Goal: Task Accomplishment & Management: Complete application form

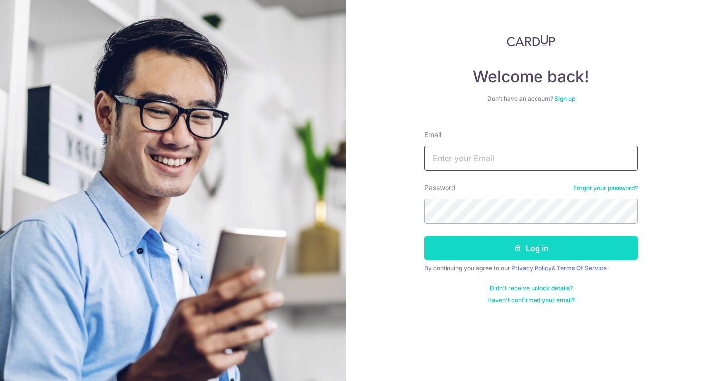
type input "zhimin.k@giftly.com.sg"
click at [490, 257] on button "Log in" at bounding box center [531, 247] width 214 height 25
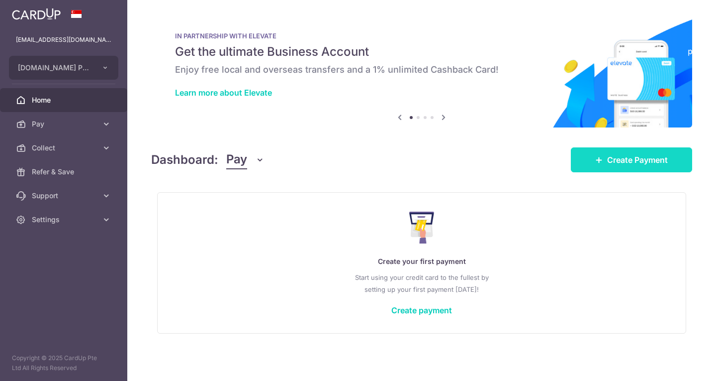
click at [605, 166] on link "Create Payment" at bounding box center [631, 159] width 121 height 25
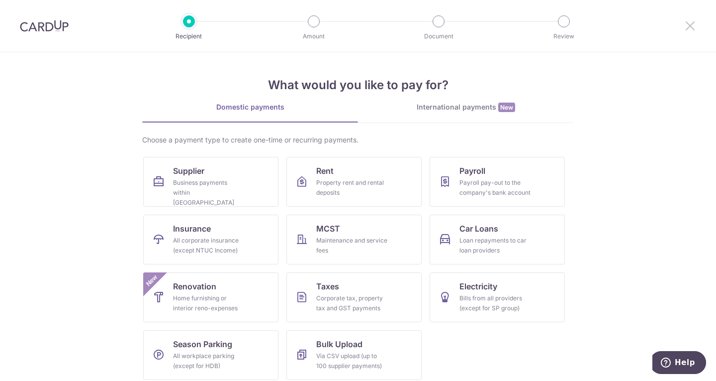
click at [687, 26] on icon at bounding box center [691, 25] width 12 height 12
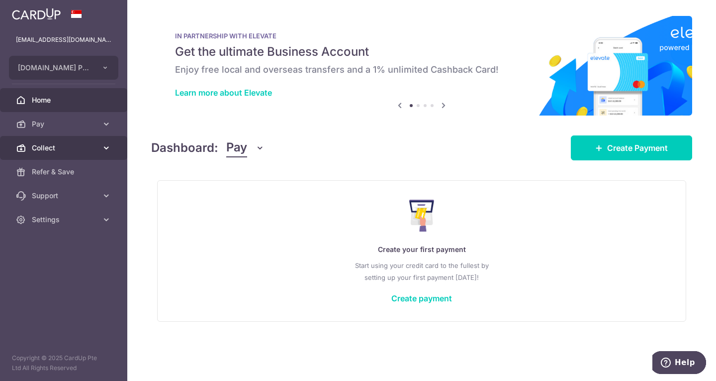
click at [72, 151] on span "Collect" at bounding box center [65, 148] width 66 height 10
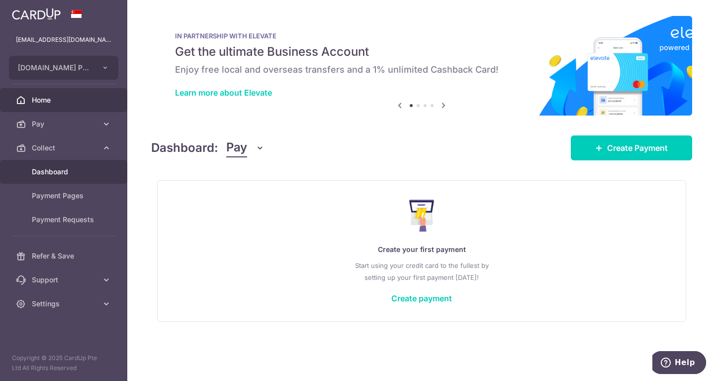
click at [70, 166] on link "Dashboard" at bounding box center [63, 172] width 127 height 24
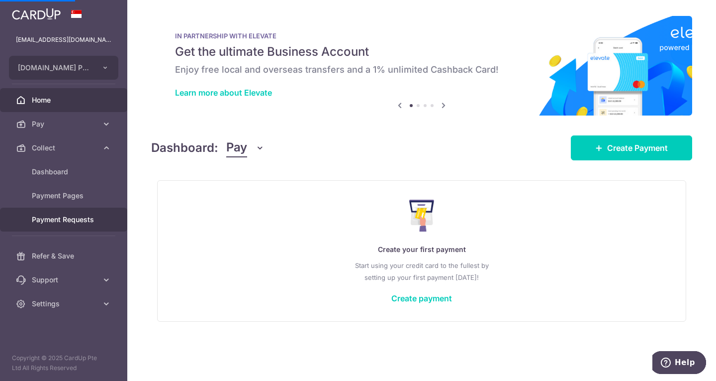
click at [68, 215] on span "Payment Requests" at bounding box center [65, 219] width 66 height 10
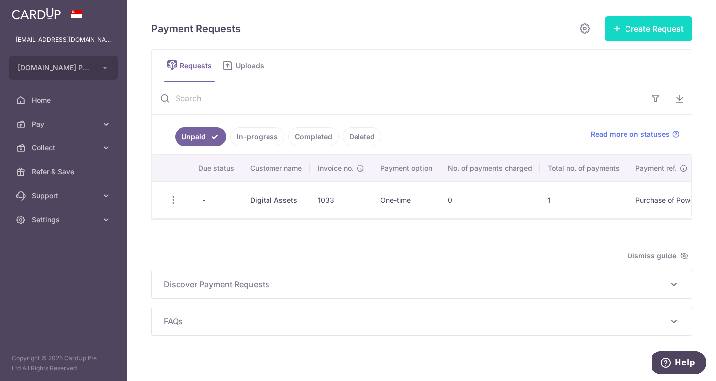
click at [647, 32] on button "Create Request" at bounding box center [649, 28] width 88 height 25
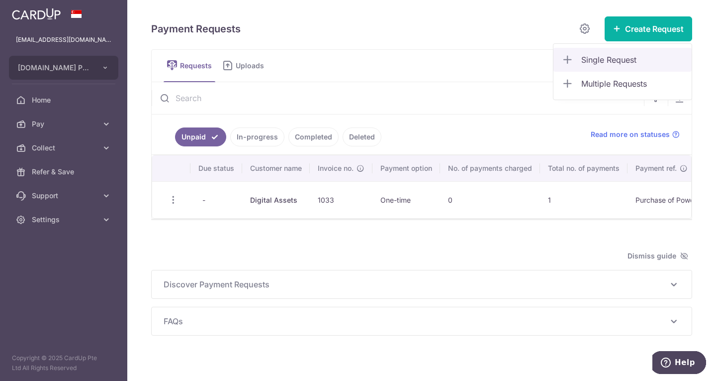
click at [595, 59] on span "Single Request" at bounding box center [633, 60] width 102 height 12
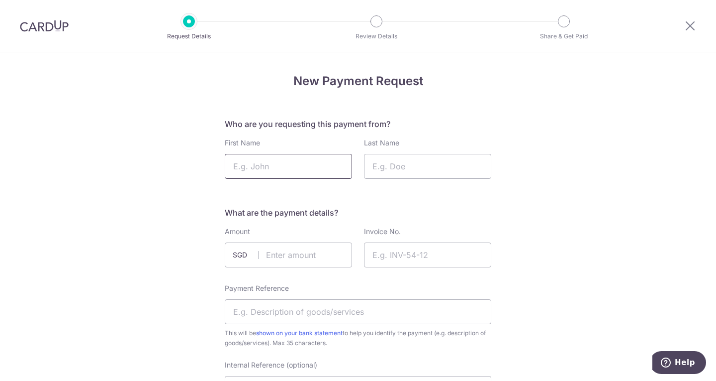
click at [286, 167] on input "First Name" at bounding box center [288, 166] width 127 height 25
paste input "Nidhikshima Sharma"
drag, startPoint x: 279, startPoint y: 164, endPoint x: 345, endPoint y: 169, distance: 65.9
click at [345, 169] on input "Nidhikshima Sharma" at bounding box center [288, 166] width 127 height 25
type input "Nidhikshima"
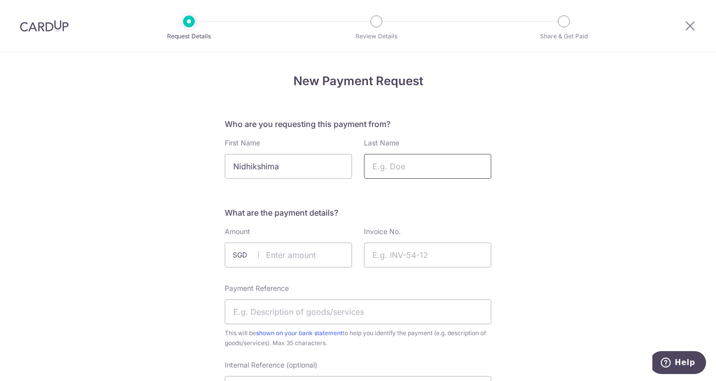
click at [385, 164] on input "Last Name" at bounding box center [427, 166] width 127 height 25
paste input "Nidhikshima Sharma"
drag, startPoint x: 420, startPoint y: 166, endPoint x: 330, endPoint y: 162, distance: 89.7
click at [330, 162] on div "First Name Nidhikshima Last Name Nidhikshima Sharma" at bounding box center [358, 158] width 279 height 41
type input "Sharma"
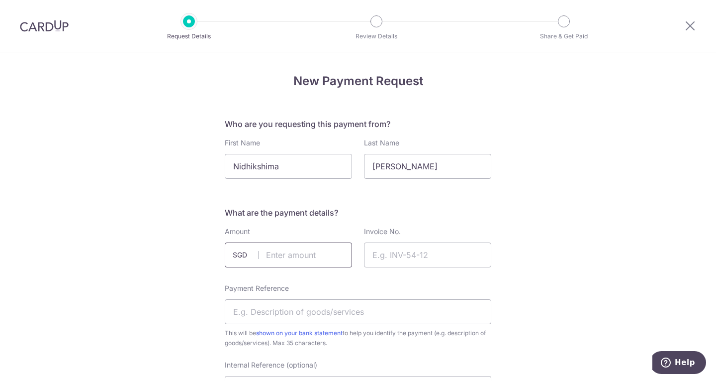
drag, startPoint x: 318, startPoint y: 254, endPoint x: 347, endPoint y: 202, distance: 59.0
click at [318, 254] on input "text" at bounding box center [288, 254] width 127 height 25
type input "795.00"
click at [389, 251] on input "Invoice No." at bounding box center [427, 254] width 127 height 25
type input "1057"
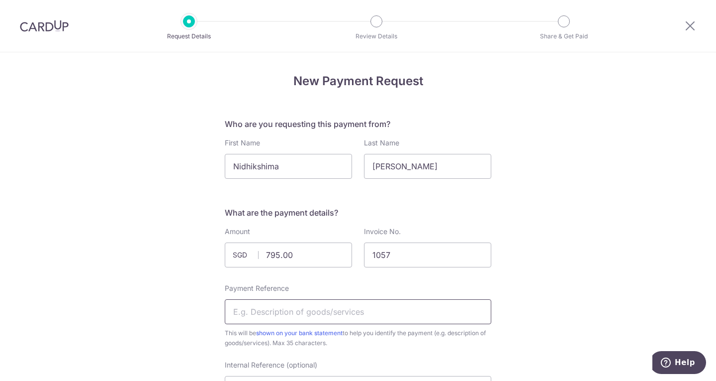
click at [391, 314] on input "Payment Reference" at bounding box center [358, 311] width 267 height 25
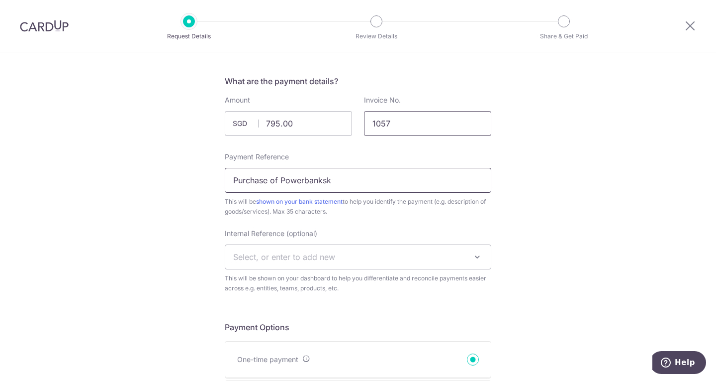
scroll to position [149, 0]
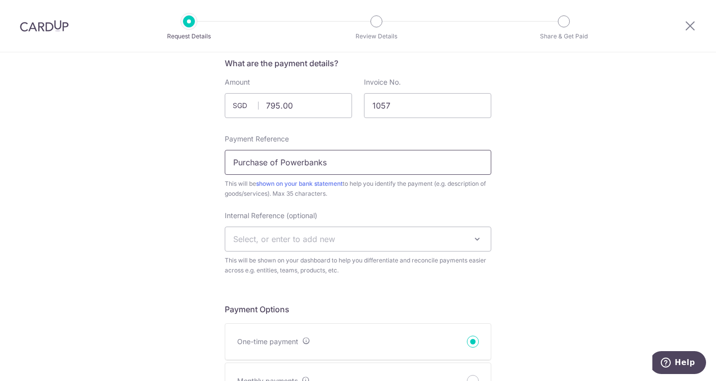
type input "Purchase of Powerbanks"
click at [358, 235] on span "Select, or enter to add new" at bounding box center [358, 239] width 266 height 24
click at [422, 283] on li "No results found" at bounding box center [356, 291] width 266 height 26
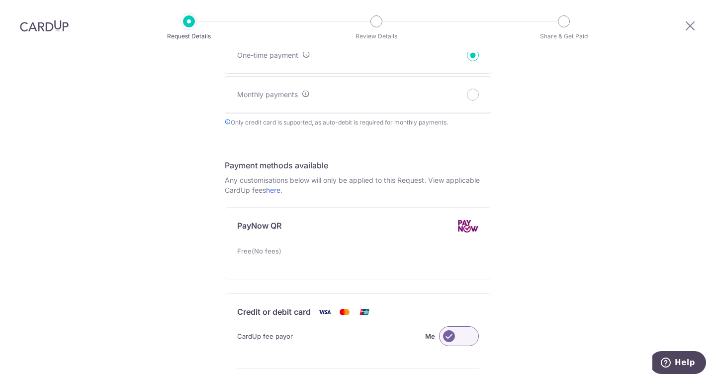
scroll to position [448, 0]
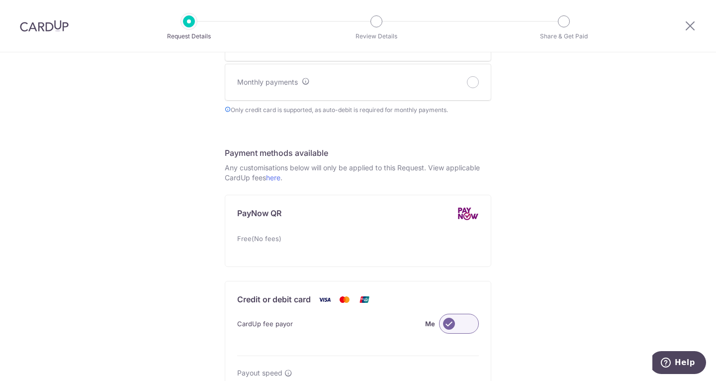
click at [469, 322] on label at bounding box center [459, 323] width 40 height 20
click at [0, 0] on input "Me" at bounding box center [0, 0] width 0 height 0
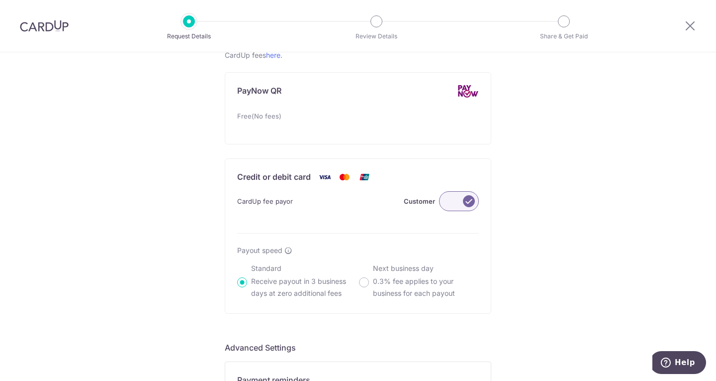
scroll to position [696, 0]
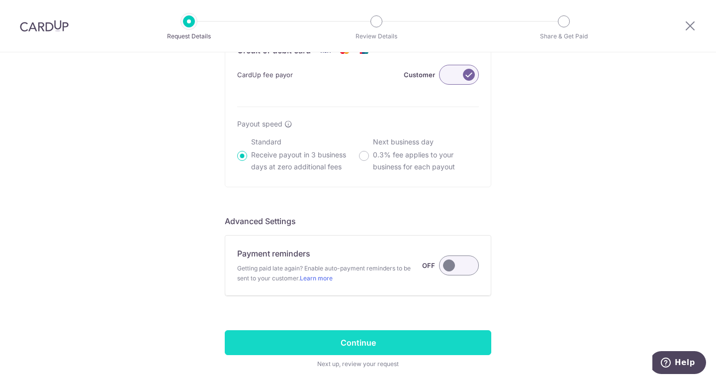
click at [377, 342] on input "Continue" at bounding box center [358, 342] width 267 height 25
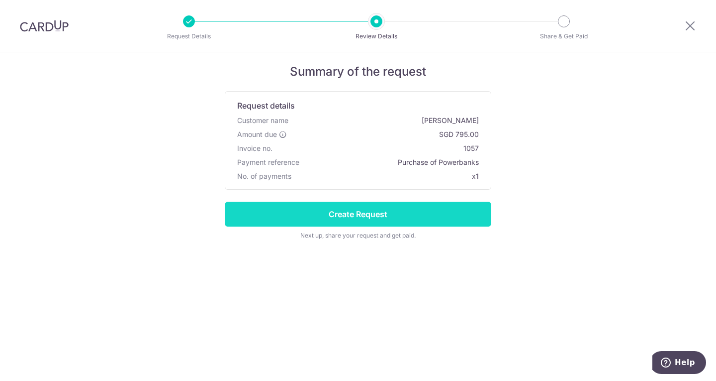
click at [375, 216] on input "Create Request" at bounding box center [358, 213] width 267 height 25
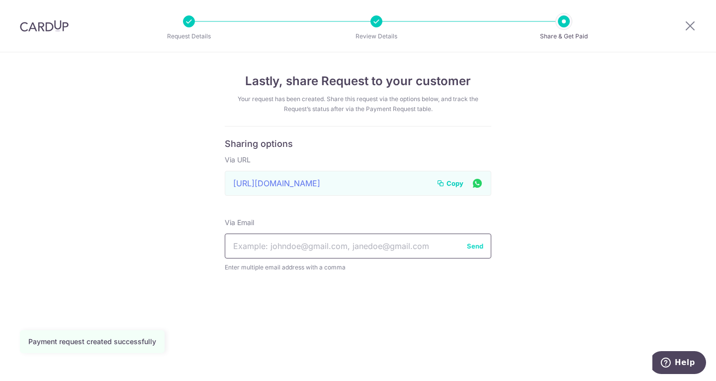
click at [343, 239] on input "text" at bounding box center [358, 245] width 267 height 25
paste input "[EMAIL_ADDRESS][DOMAIN_NAME]"
type input "[EMAIL_ADDRESS][DOMAIN_NAME]"
click at [473, 244] on button "Send" at bounding box center [475, 246] width 16 height 10
click at [454, 184] on span "Copy" at bounding box center [455, 183] width 17 height 10
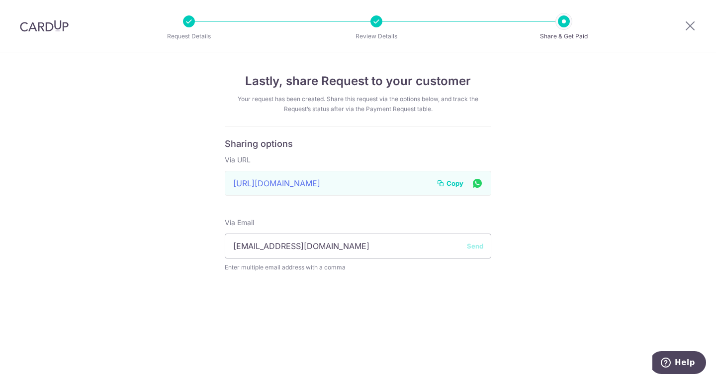
click at [522, 272] on div "Lastly, share Request to your customer Your request has been created. Share thi…" at bounding box center [358, 216] width 716 height 328
